Goal: Book appointment/travel/reservation

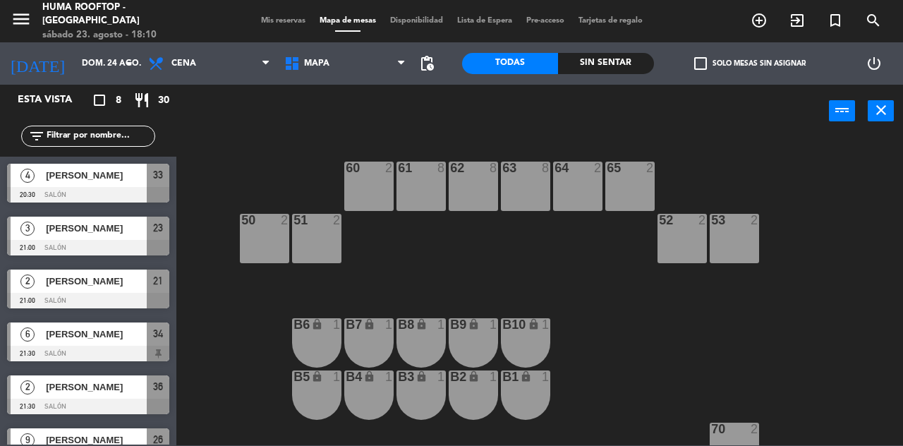
click at [762, 27] on icon "add_circle_outline" at bounding box center [759, 20] width 17 height 17
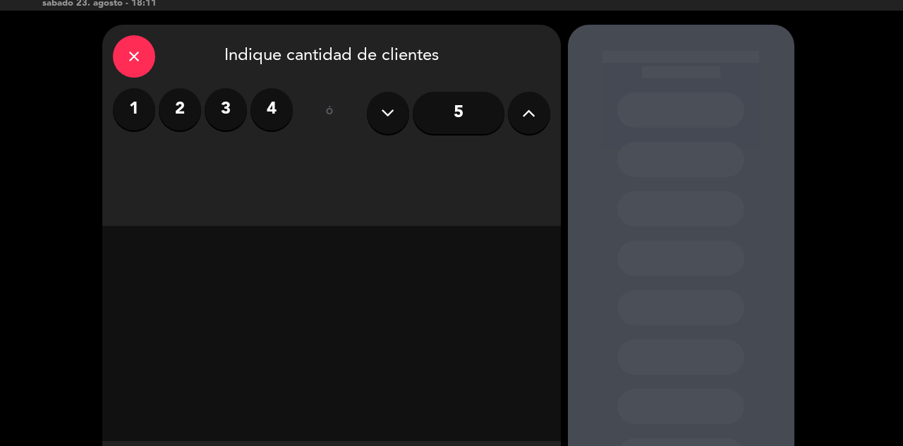
click at [151, 43] on div "close Indique cantidad de clientes" at bounding box center [331, 56] width 437 height 42
click at [115, 60] on div "close" at bounding box center [134, 56] width 42 height 42
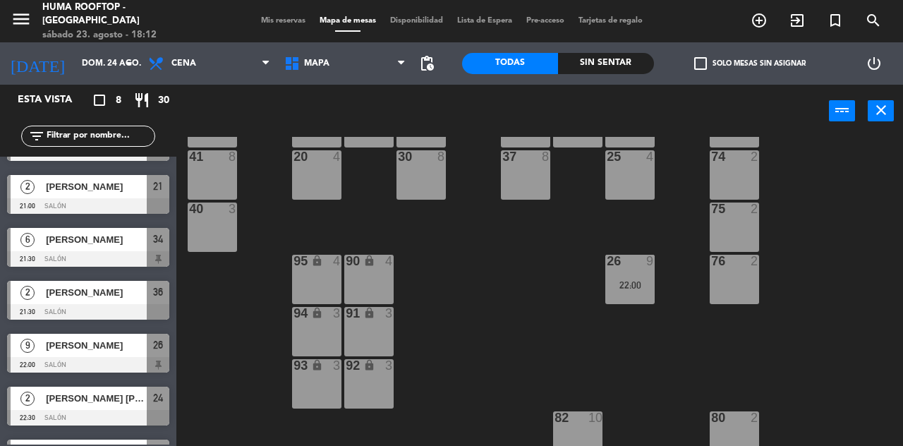
scroll to position [135, 0]
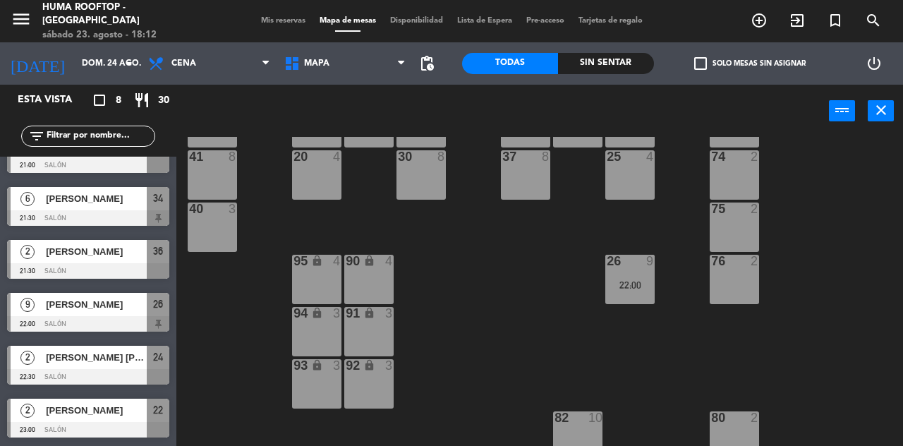
click at [758, 23] on icon "add_circle_outline" at bounding box center [759, 20] width 17 height 17
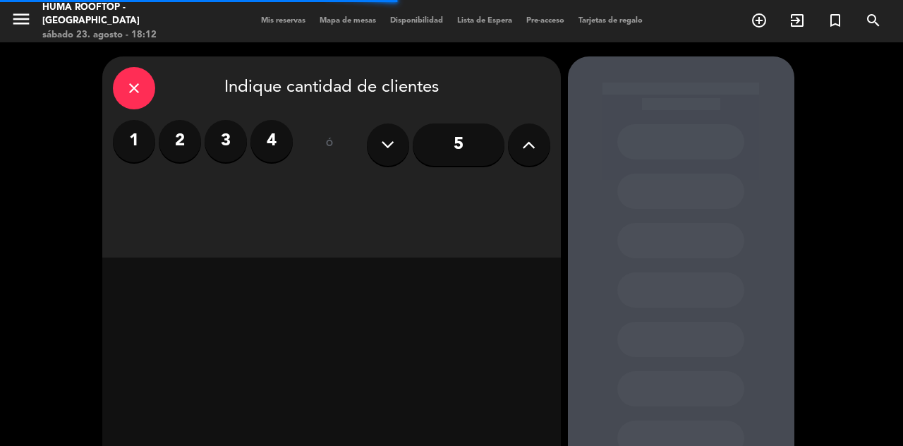
click at [179, 140] on label "2" at bounding box center [180, 141] width 42 height 42
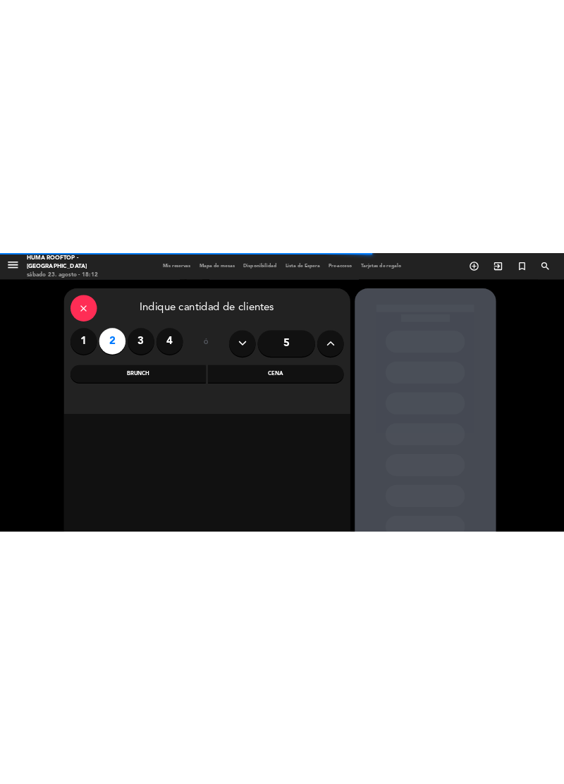
scroll to position [34, 0]
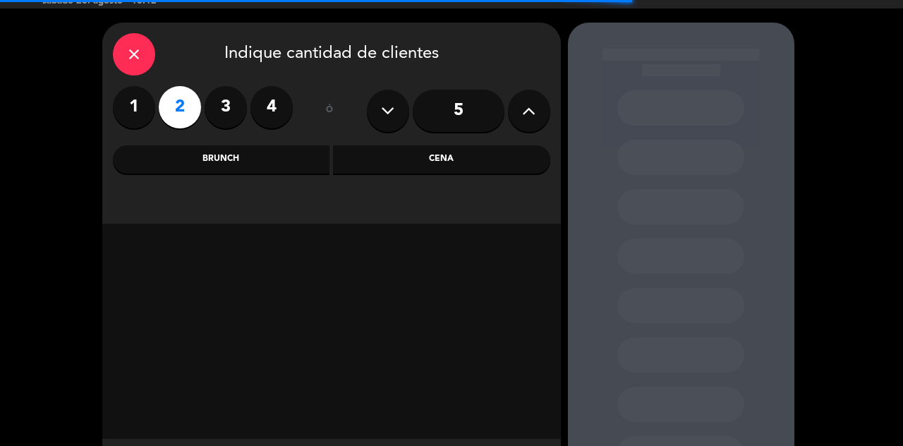
click at [452, 169] on div "Cena" at bounding box center [441, 159] width 217 height 28
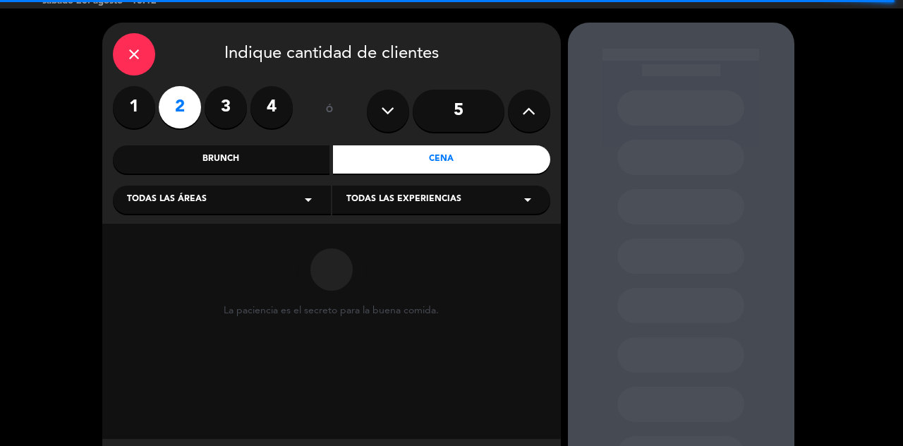
scroll to position [0, 0]
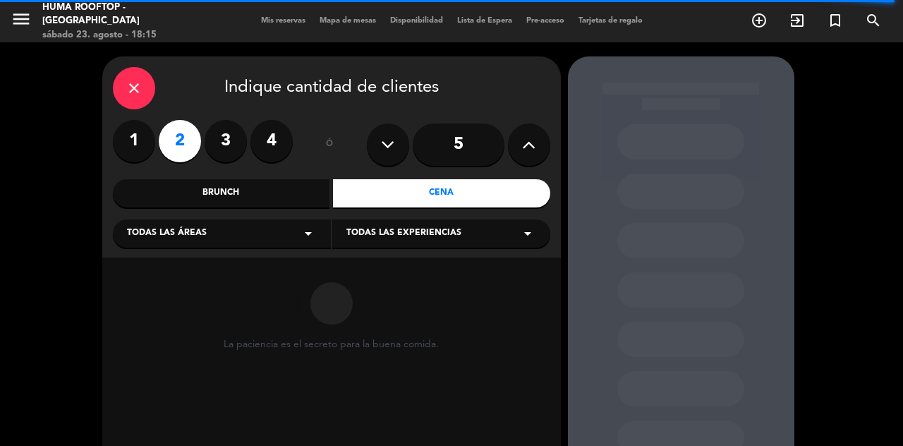
click at [452, 150] on input "5" at bounding box center [459, 144] width 92 height 42
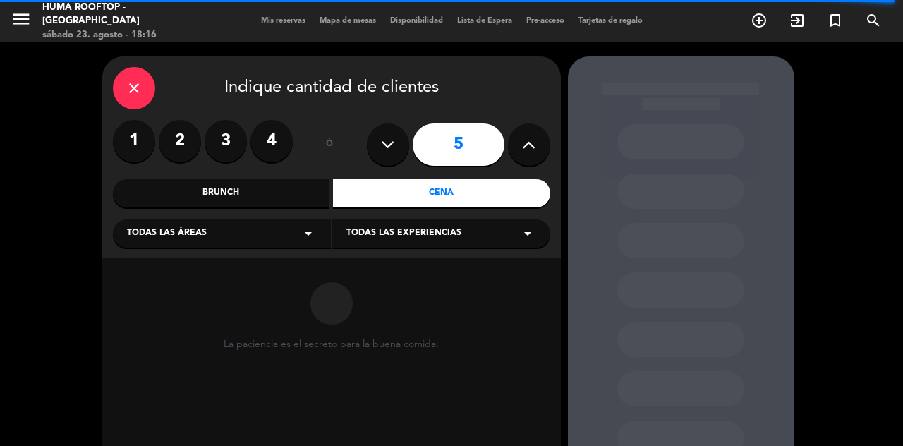
click at [126, 76] on div "close" at bounding box center [134, 88] width 42 height 42
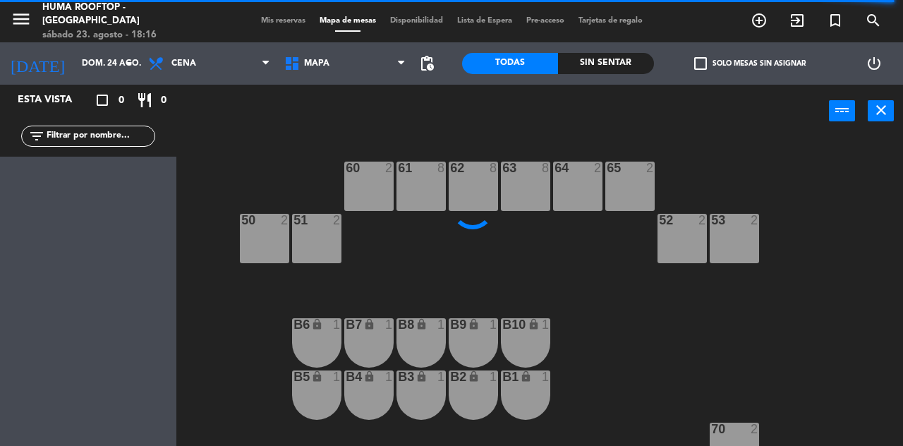
click at [95, 59] on input "dom. 24 ago." at bounding box center [131, 63] width 112 height 24
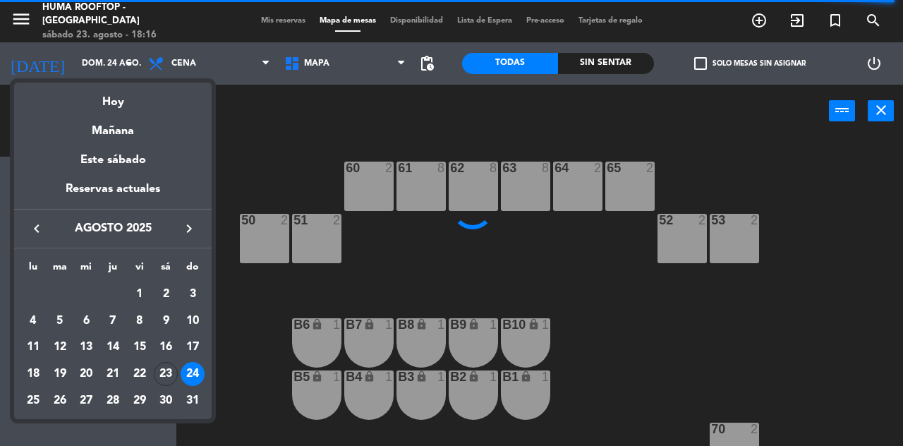
click at [166, 367] on div "23" at bounding box center [166, 374] width 24 height 24
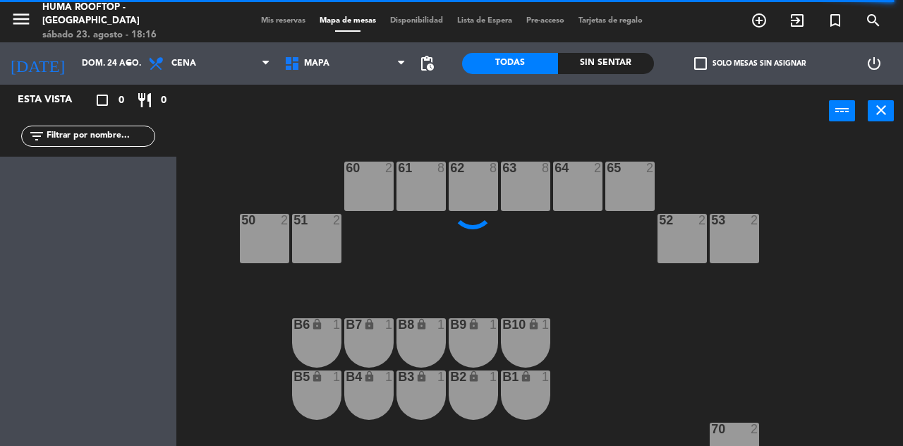
type input "sáb. 23 ago."
